Goal: Task Accomplishment & Management: Manage account settings

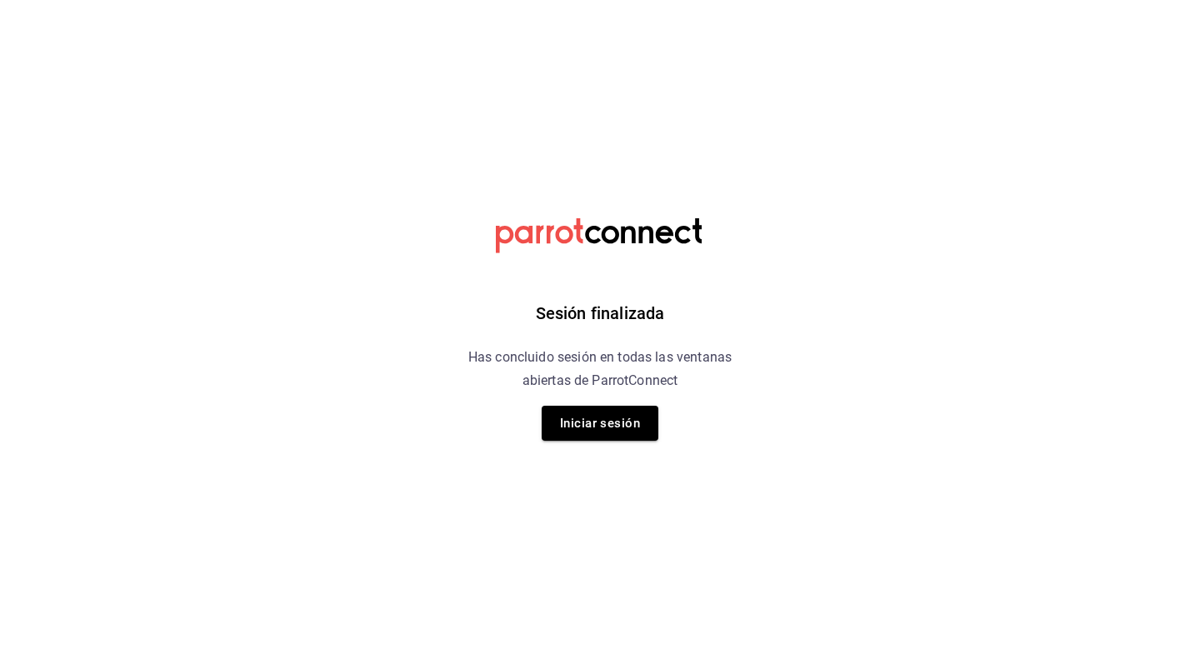
click at [625, 406] on button "Iniciar sesión" at bounding box center [600, 423] width 117 height 35
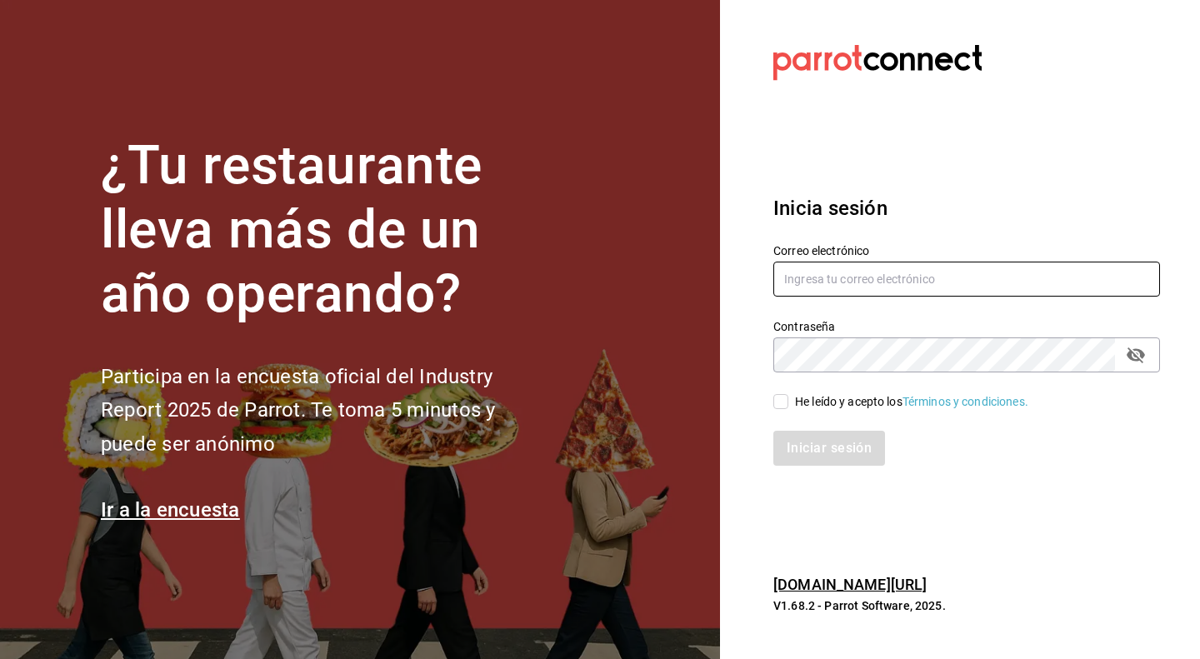
click at [961, 272] on input "text" at bounding box center [967, 279] width 387 height 35
type input "[EMAIL_ADDRESS][DOMAIN_NAME]"
click at [796, 401] on div "He leído y acepto los Términos y condiciones." at bounding box center [911, 402] width 233 height 18
click at [789, 401] on input "He leído y acepto los Términos y condiciones." at bounding box center [781, 401] width 15 height 15
checkbox input "true"
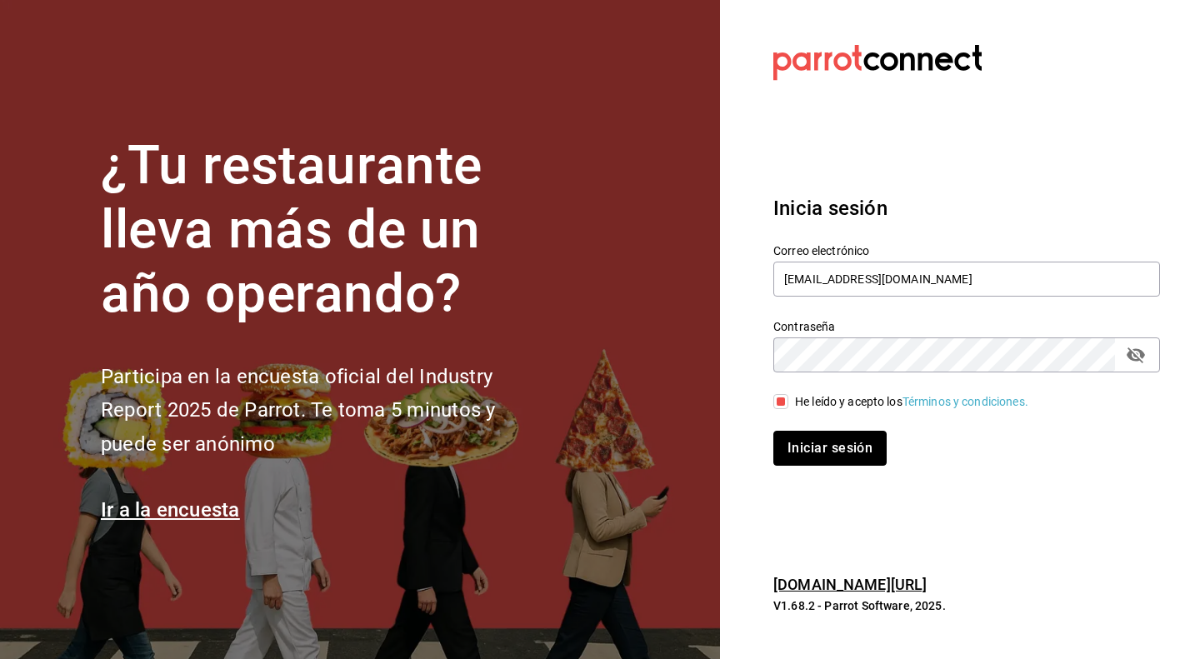
click at [819, 433] on button "Iniciar sesión" at bounding box center [830, 448] width 113 height 35
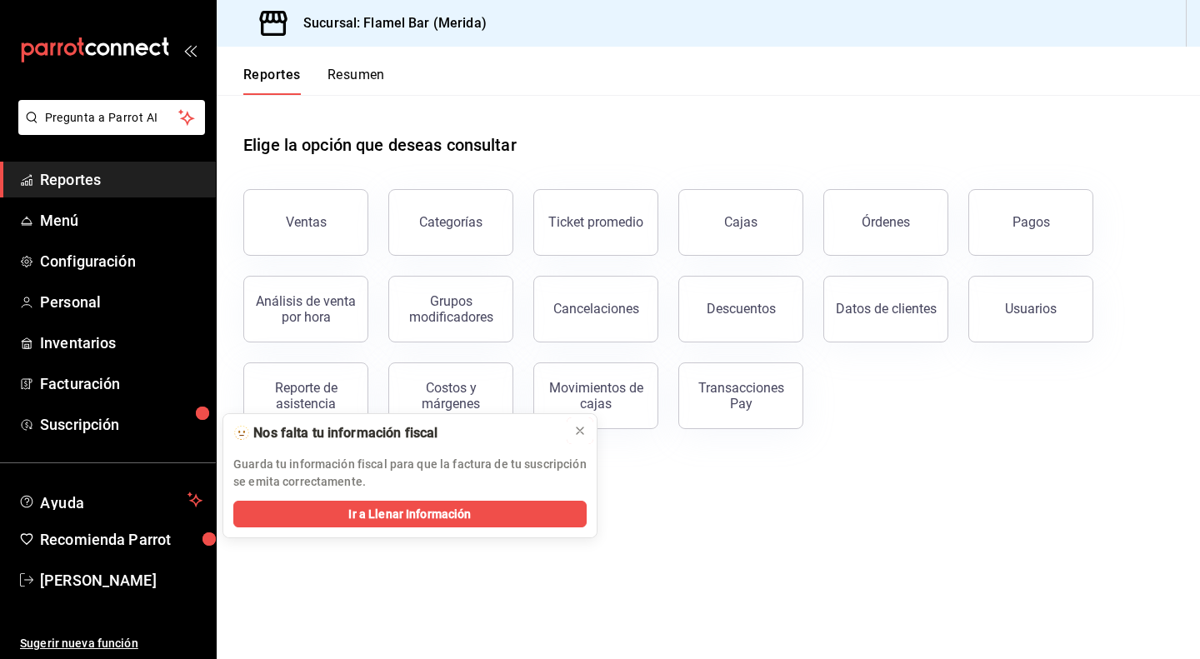
click at [580, 439] on button at bounding box center [580, 431] width 27 height 27
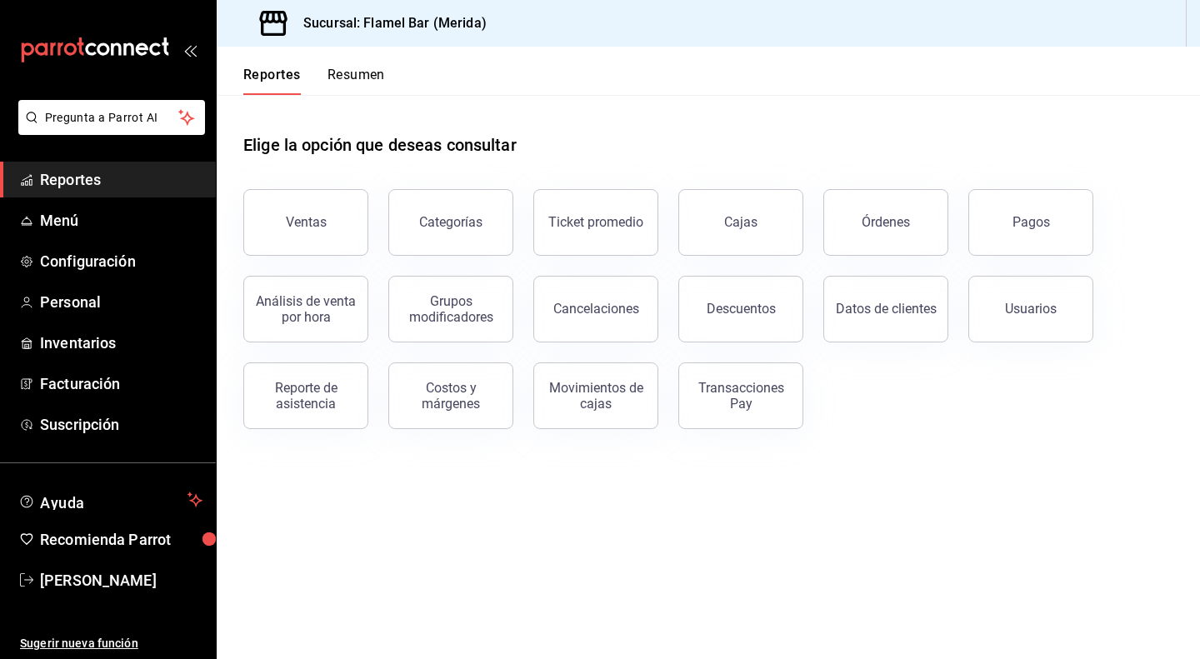
click at [355, 93] on button "Resumen" at bounding box center [357, 81] width 58 height 28
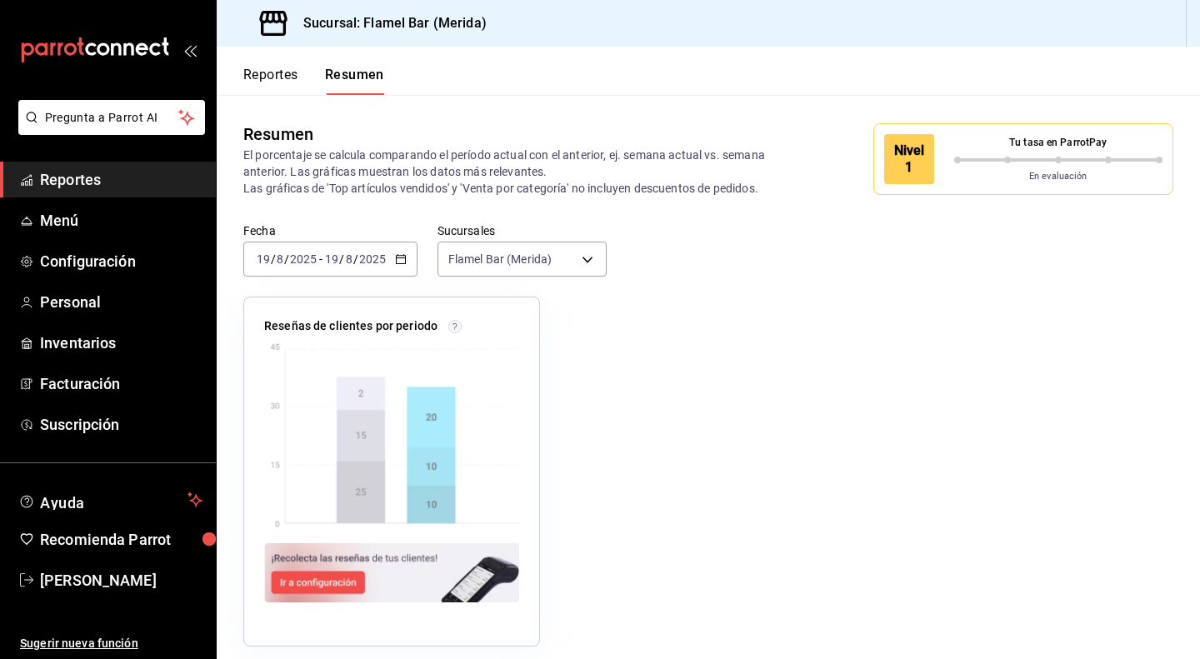
click at [271, 85] on button "Reportes" at bounding box center [270, 81] width 55 height 28
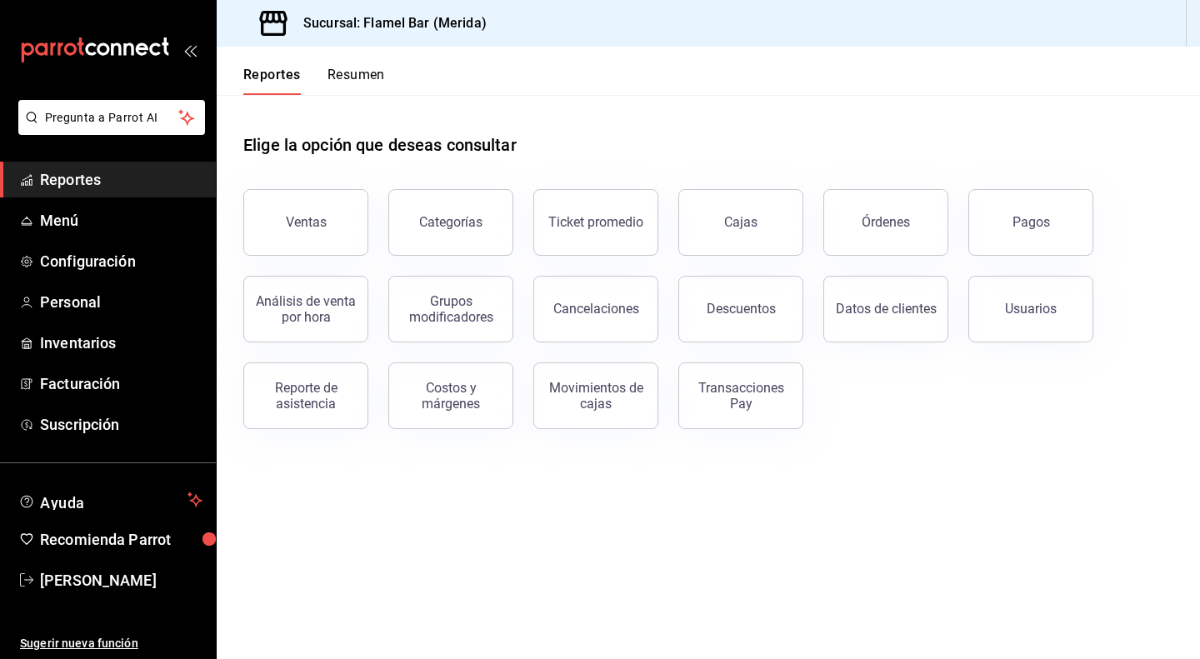
click at [324, 238] on button "Ventas" at bounding box center [305, 222] width 125 height 67
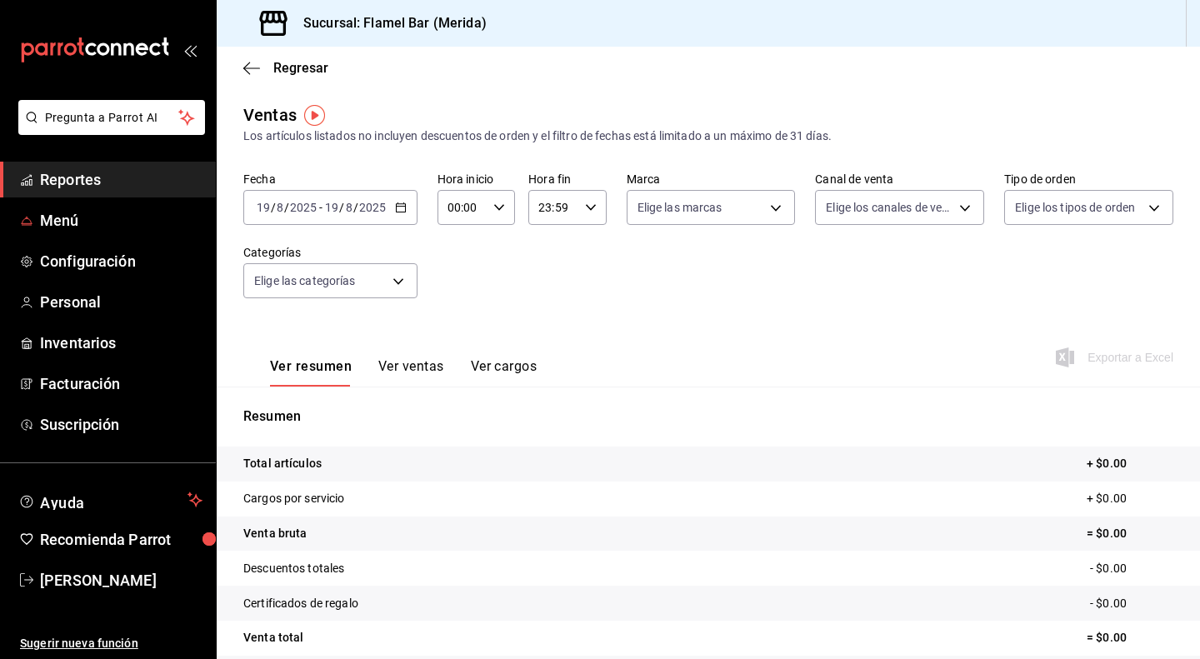
click at [94, 226] on span "Menú" at bounding box center [121, 220] width 163 height 23
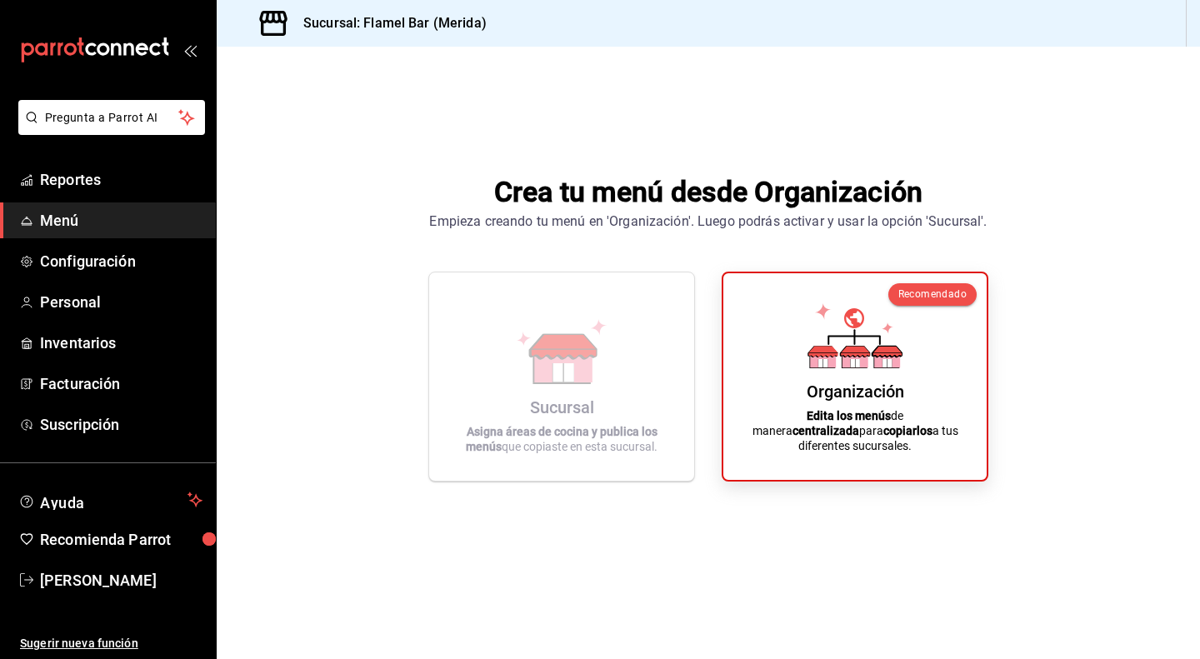
click at [849, 357] on icon at bounding box center [855, 351] width 29 height 11
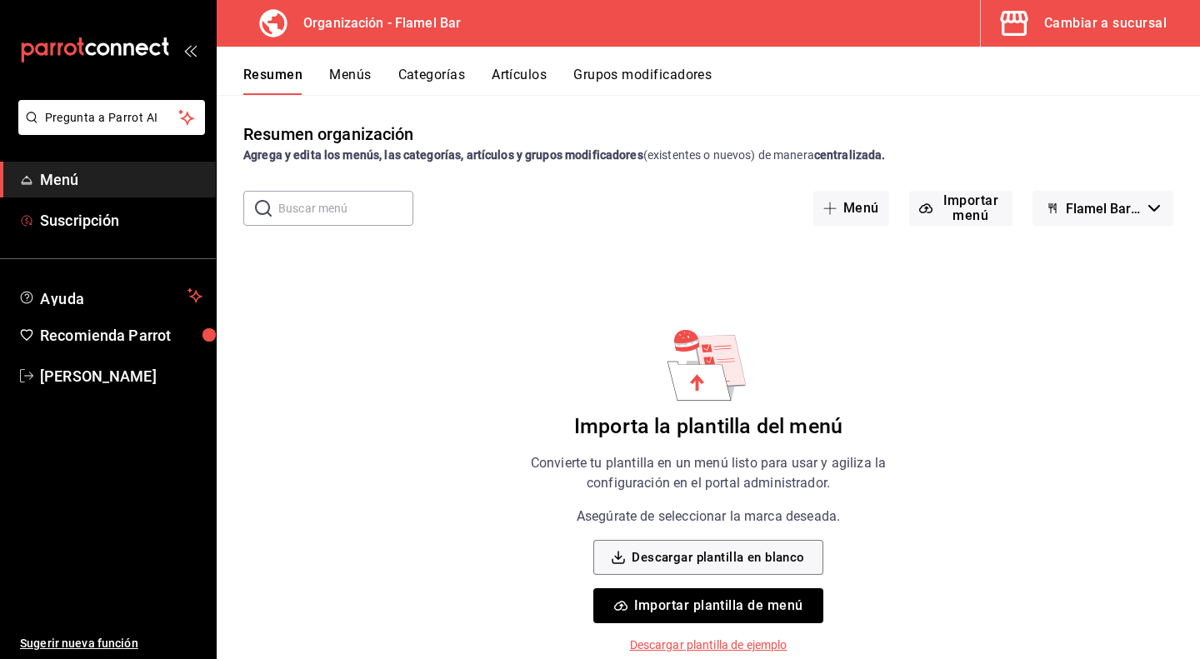
click at [102, 236] on link "Suscripción" at bounding box center [108, 221] width 216 height 36
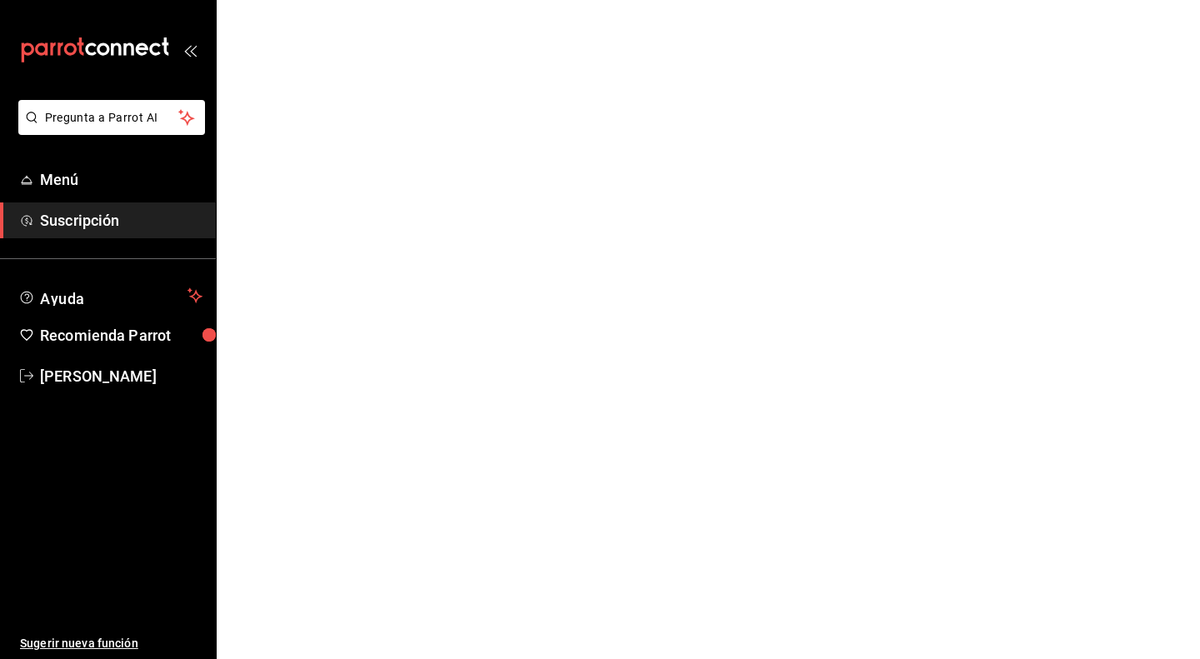
click at [93, 211] on span "Suscripción" at bounding box center [121, 220] width 163 height 23
